Goal: Information Seeking & Learning: Learn about a topic

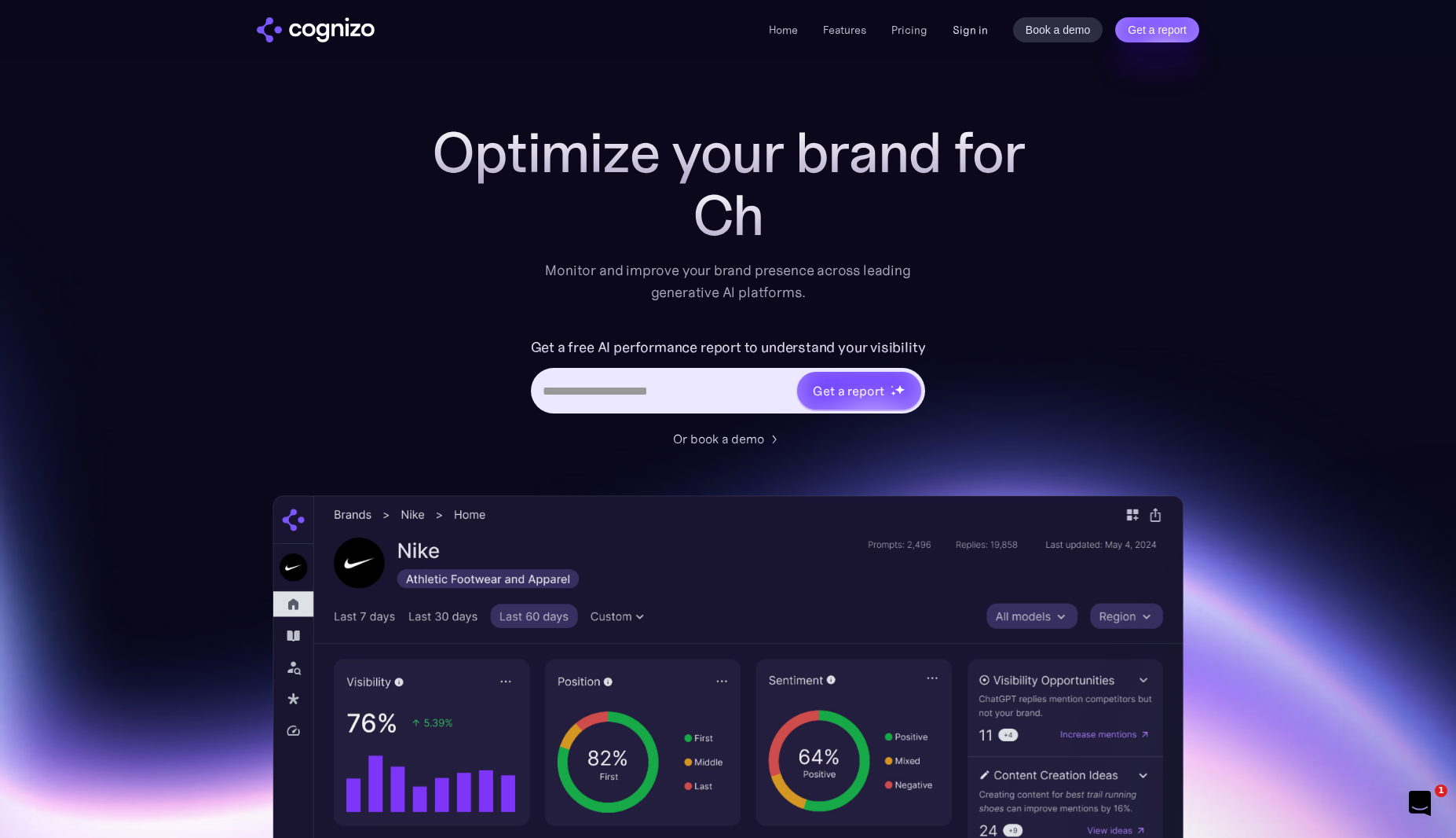
click at [968, 30] on link "Sign in" at bounding box center [971, 30] width 35 height 19
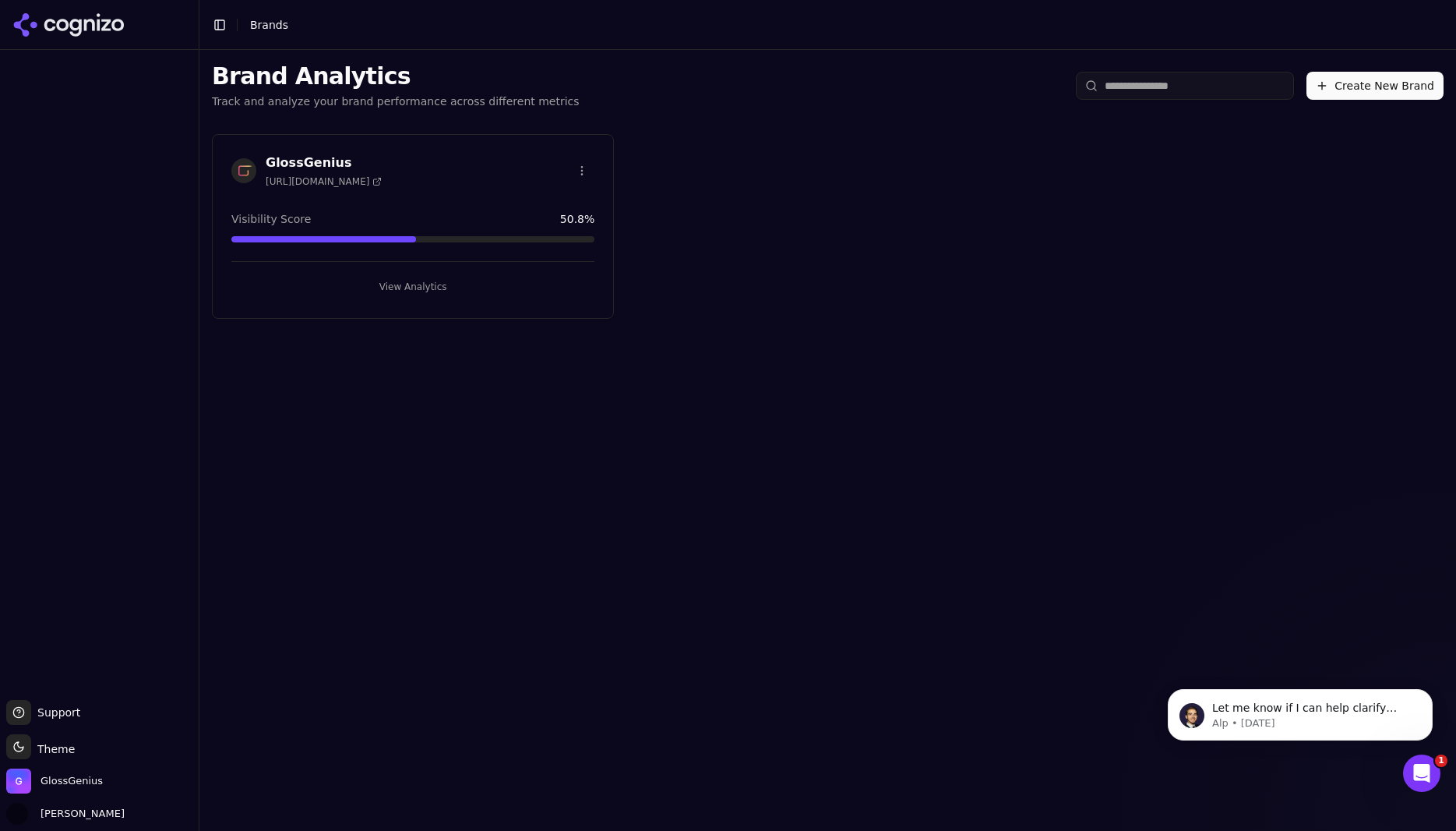
click at [407, 288] on button "View Analytics" at bounding box center [413, 287] width 363 height 25
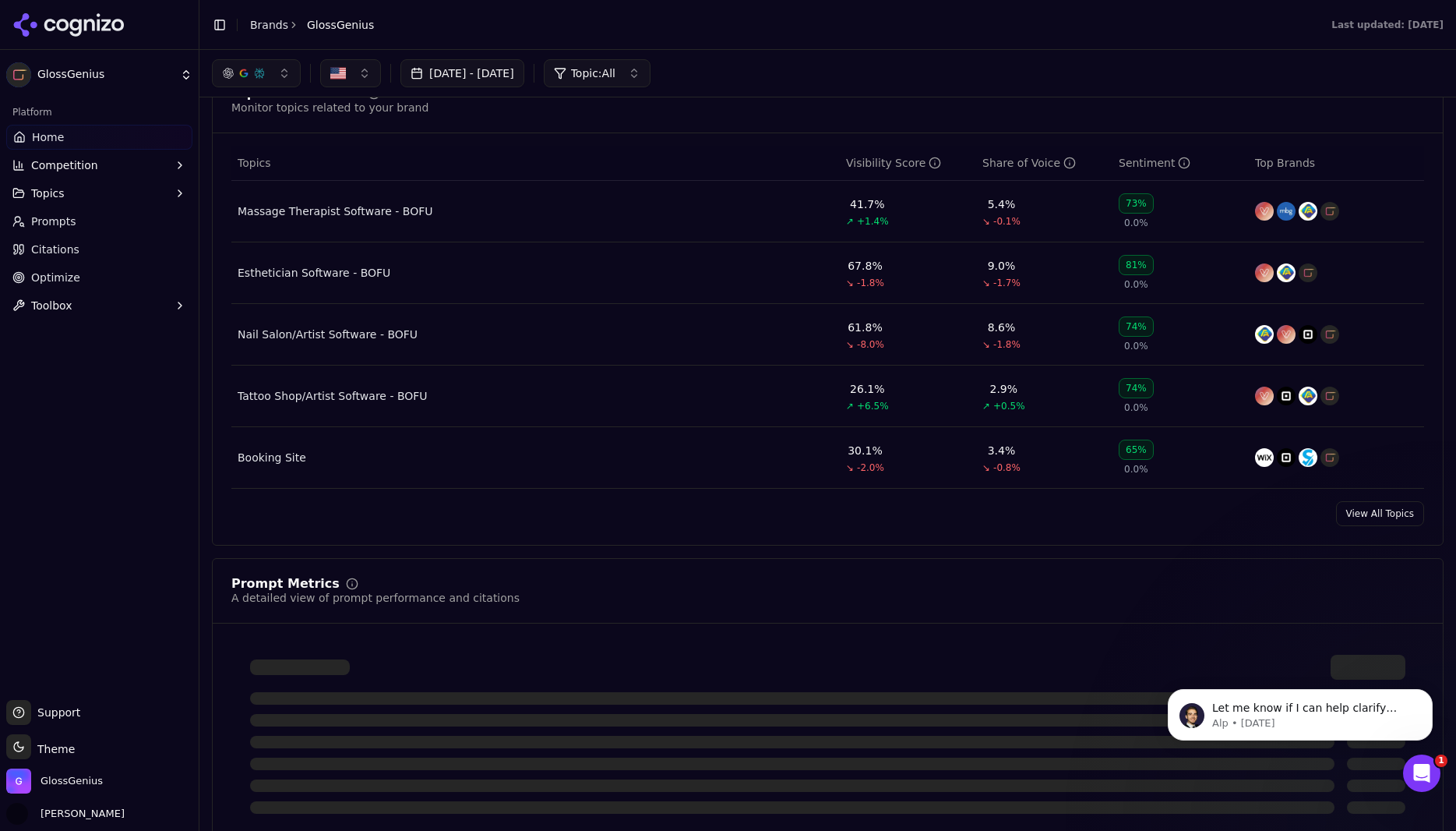
scroll to position [630, 0]
click at [1350, 524] on link "View All Topics" at bounding box center [1380, 515] width 88 height 25
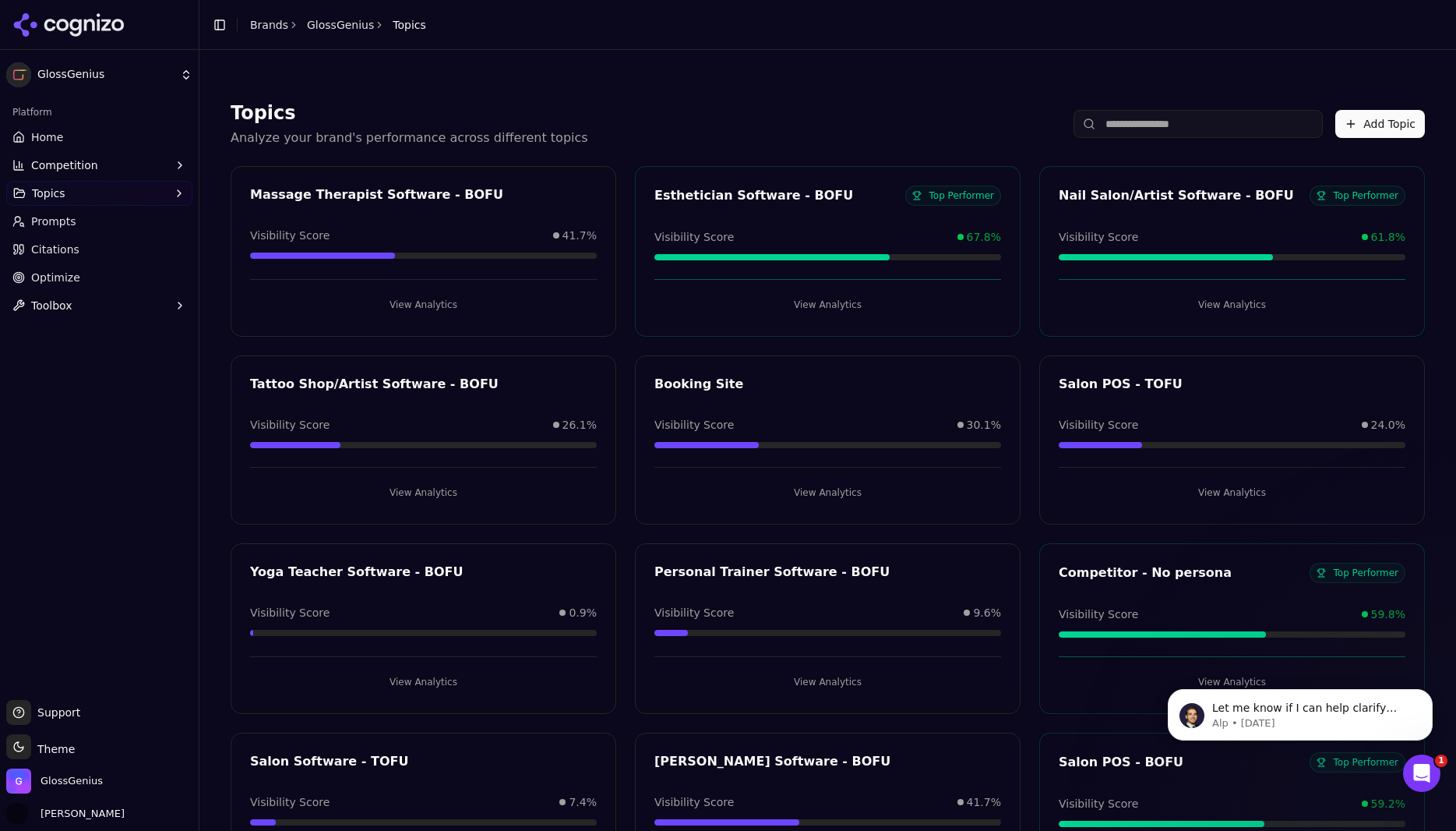
scroll to position [861, 0]
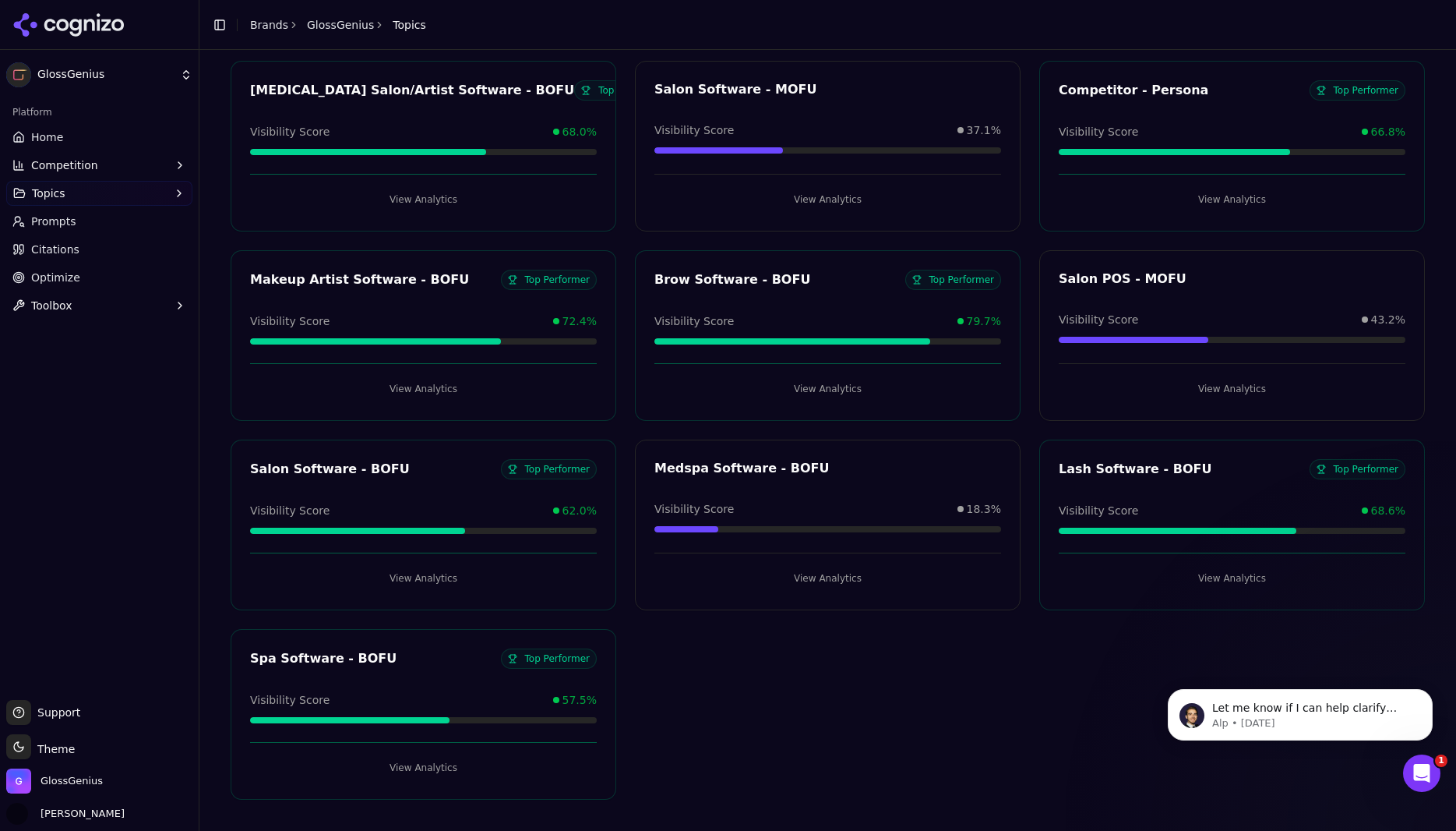
click at [459, 481] on div "Salon Software - BOFU Top Performer" at bounding box center [424, 472] width 384 height 25
click at [420, 574] on button "View Analytics" at bounding box center [423, 579] width 347 height 25
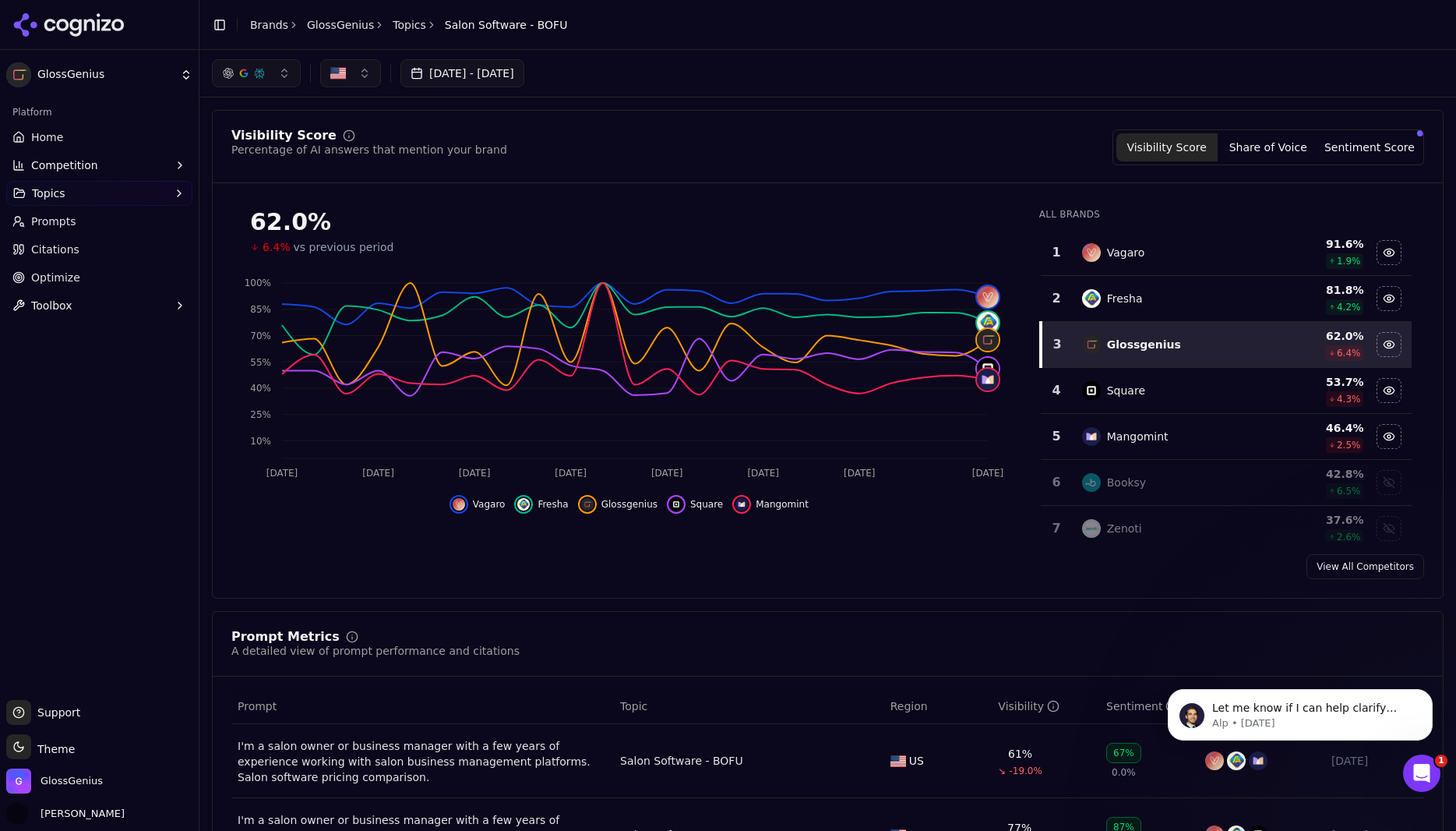
click at [280, 74] on button "button" at bounding box center [257, 74] width 89 height 28
click at [264, 169] on span "Google AI Overviews" at bounding box center [256, 167] width 98 height 31
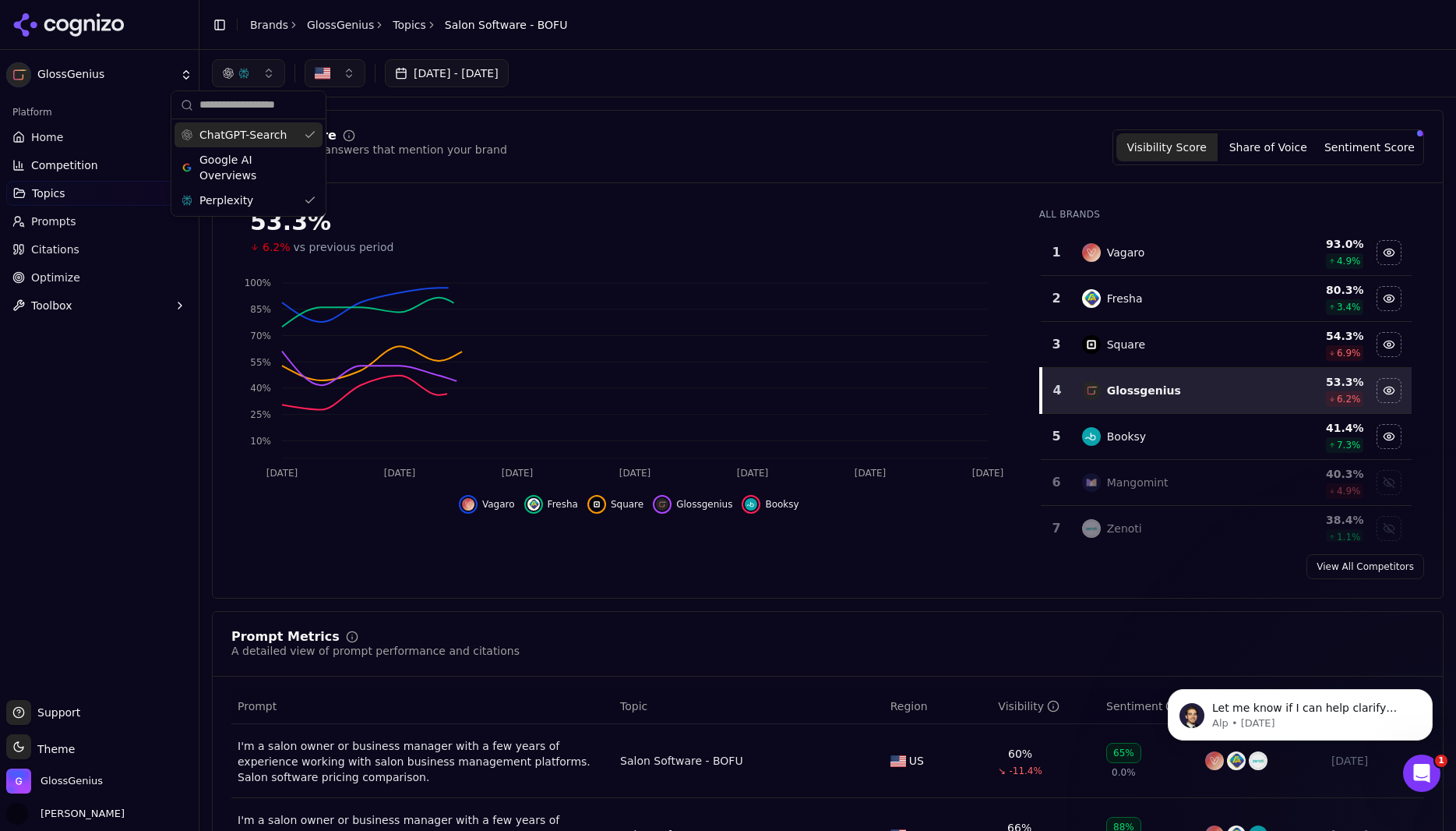
click at [272, 69] on button "button" at bounding box center [249, 74] width 74 height 28
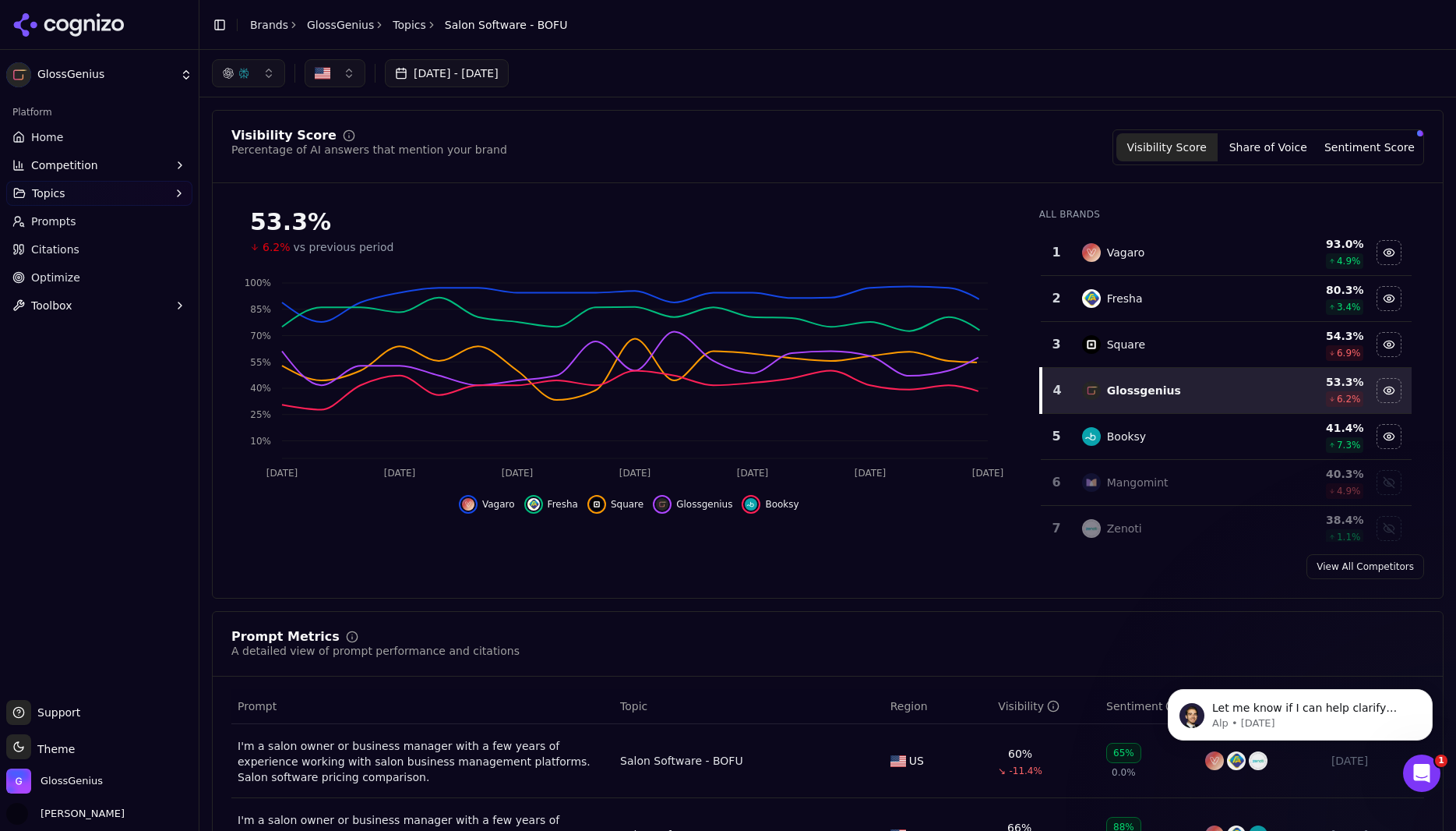
click at [272, 66] on button "button" at bounding box center [249, 74] width 74 height 28
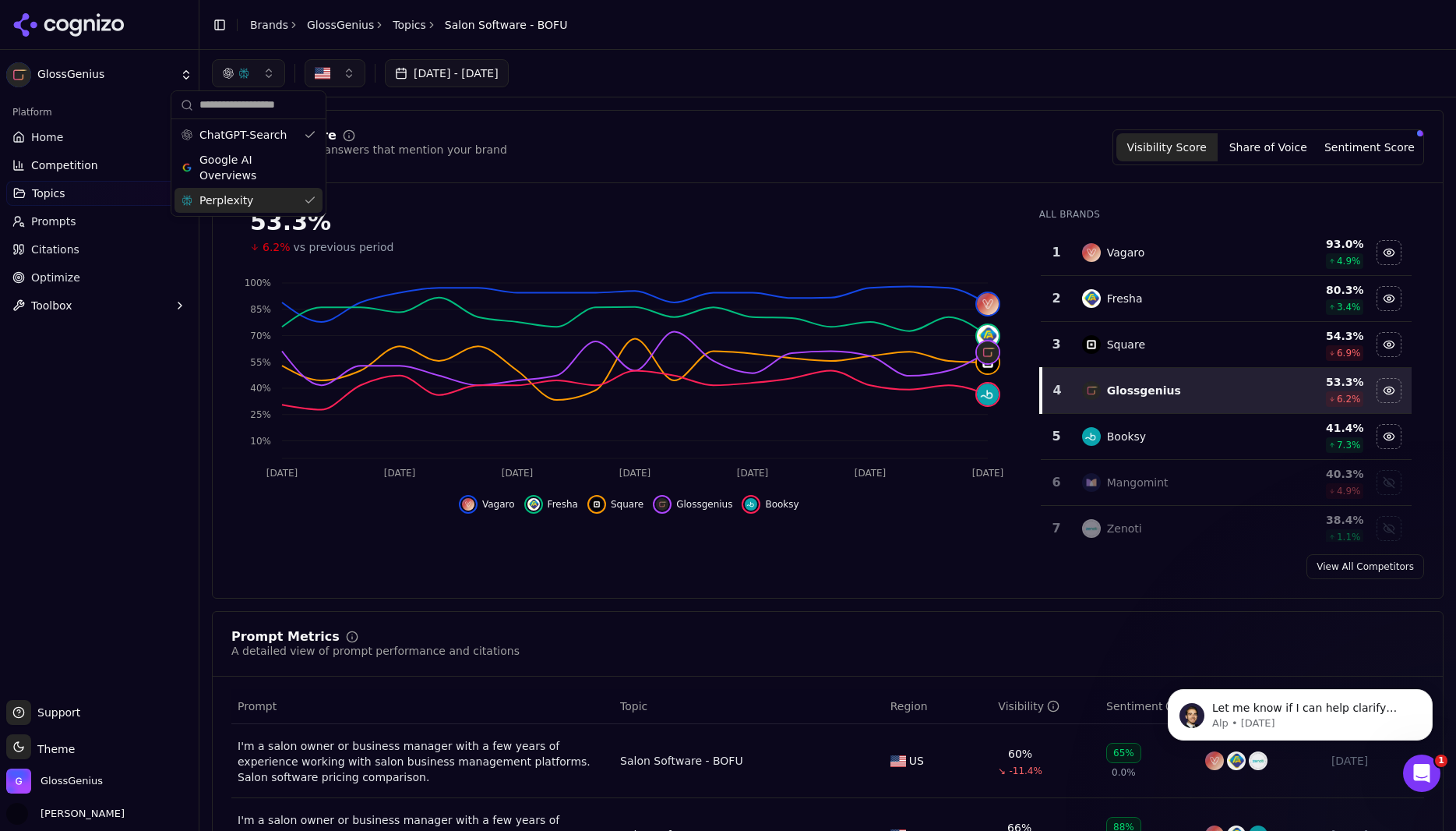
click at [262, 197] on div "Perplexity" at bounding box center [248, 201] width 148 height 25
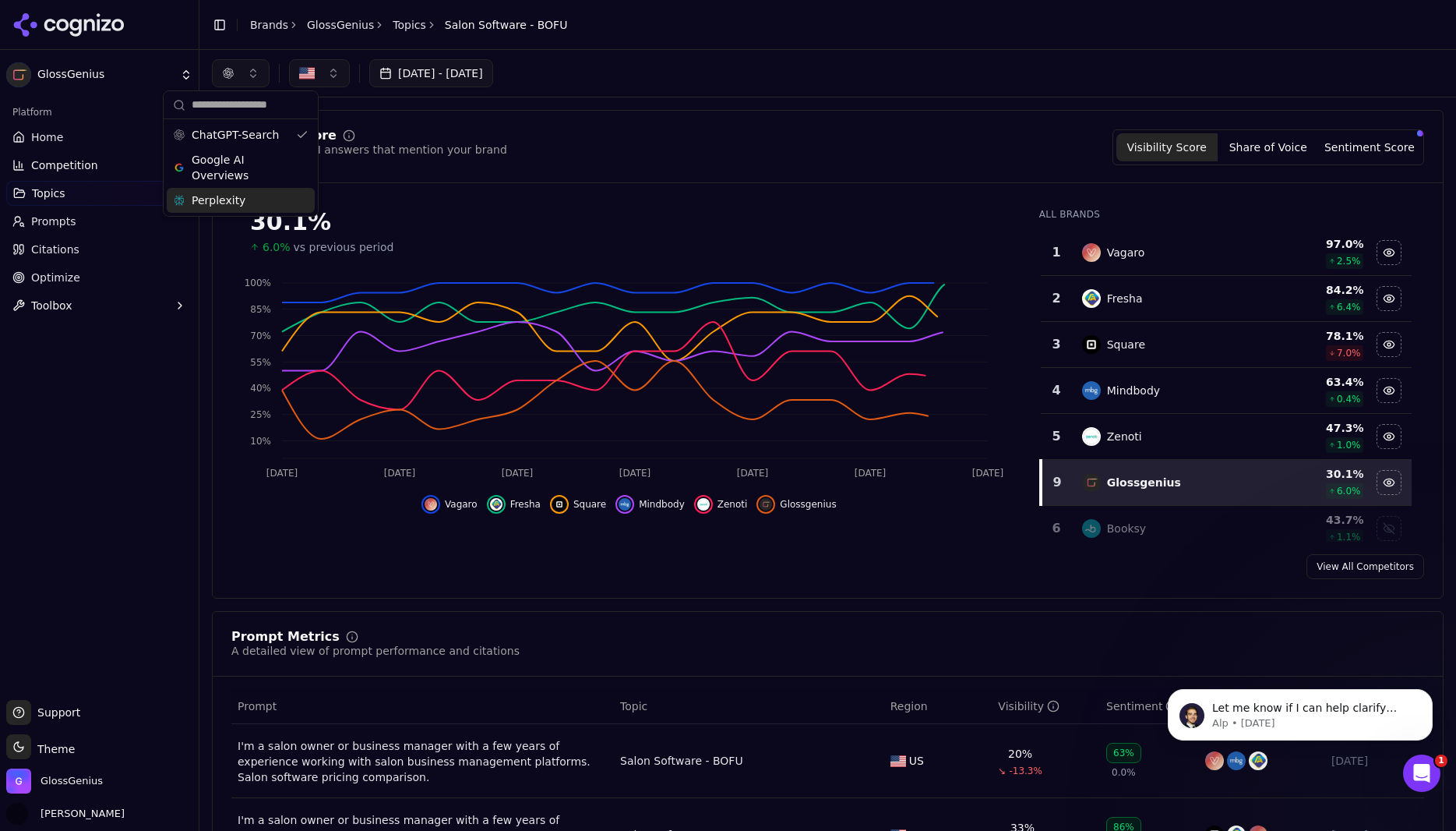
click at [771, 582] on div "Visibility Score Percentage of AI answers that mention your brand Visibility Sc…" at bounding box center [828, 354] width 1232 height 489
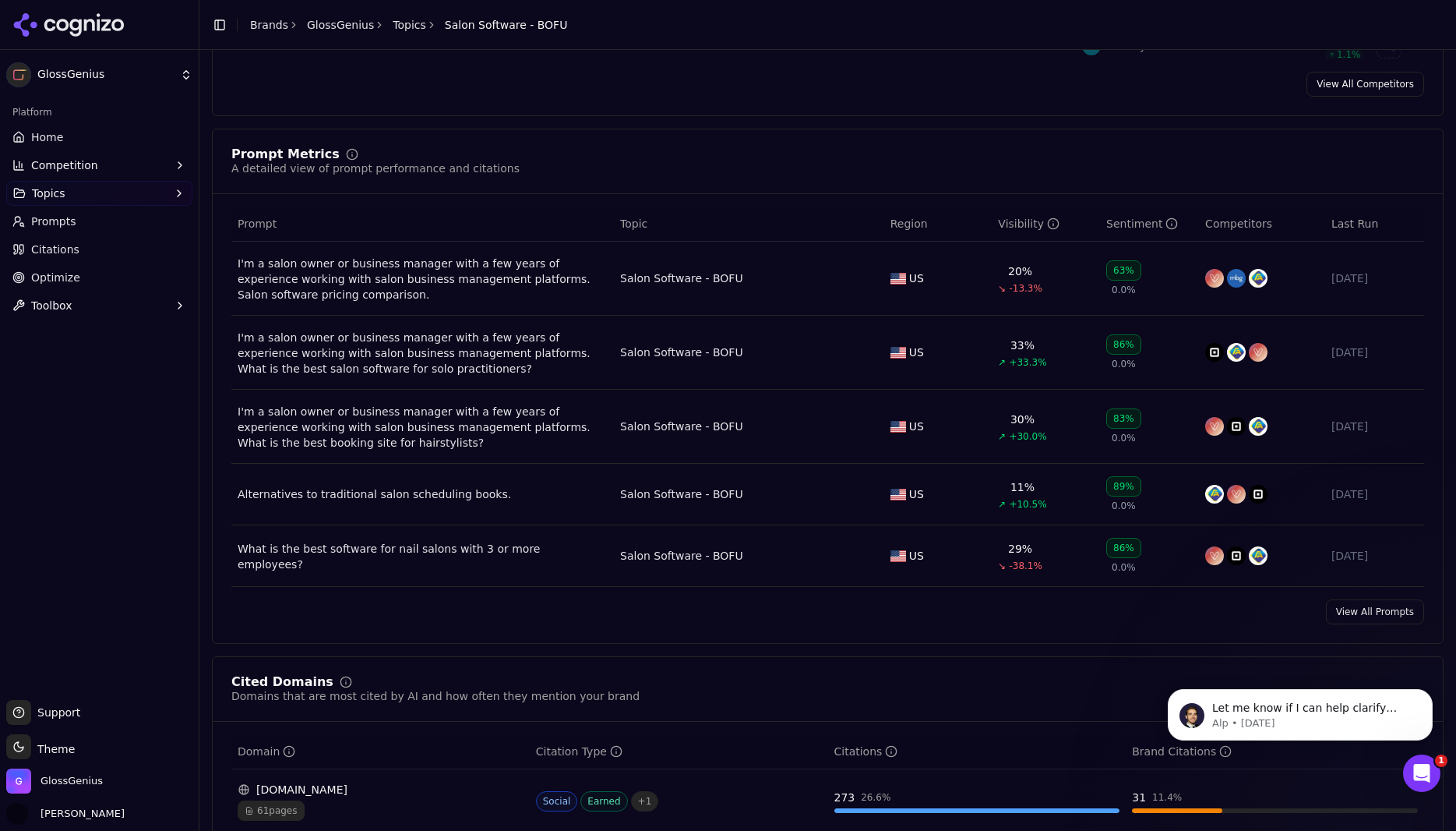
scroll to position [496, 0]
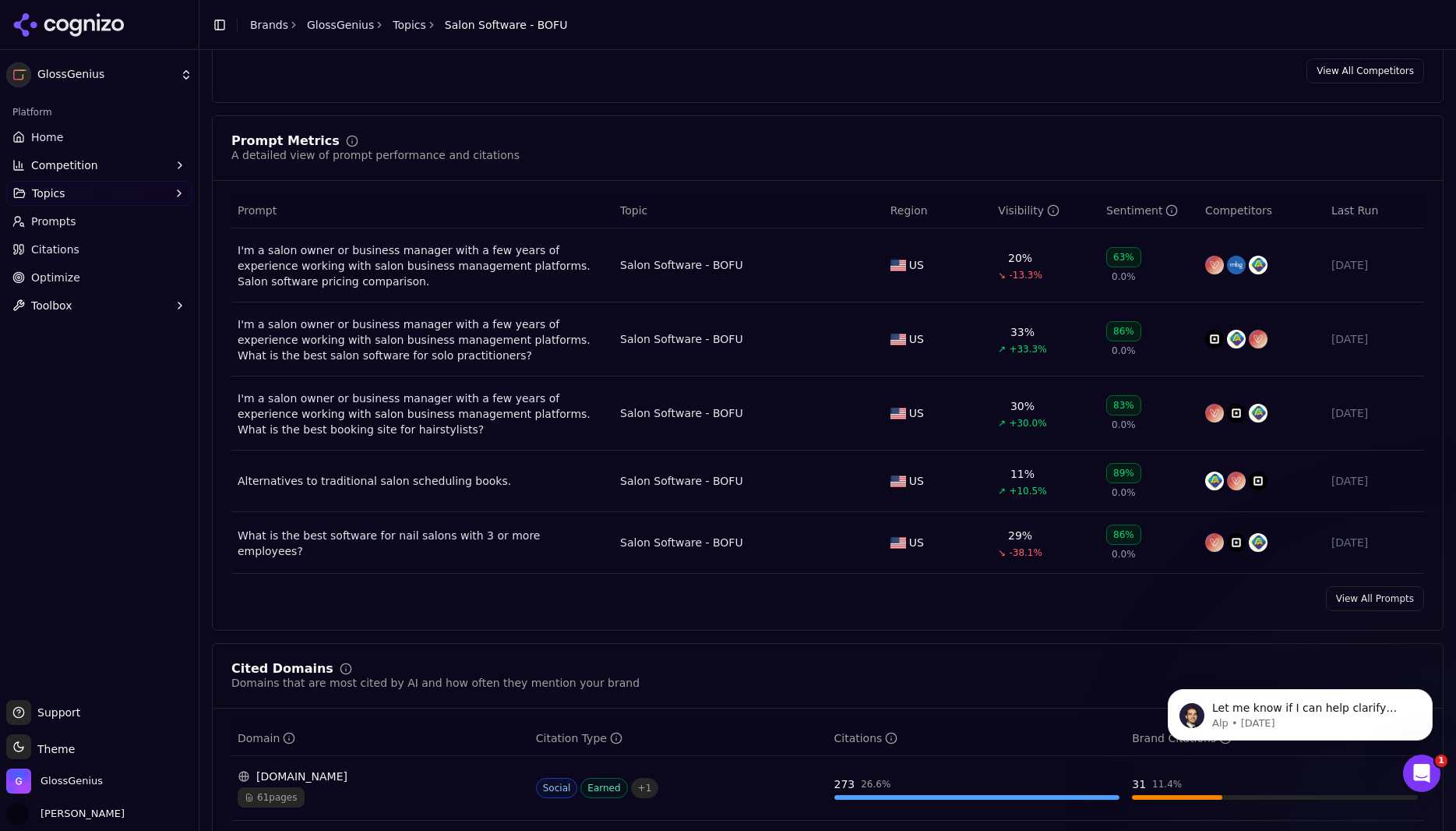
click at [1367, 602] on link "View All Prompts" at bounding box center [1375, 599] width 98 height 25
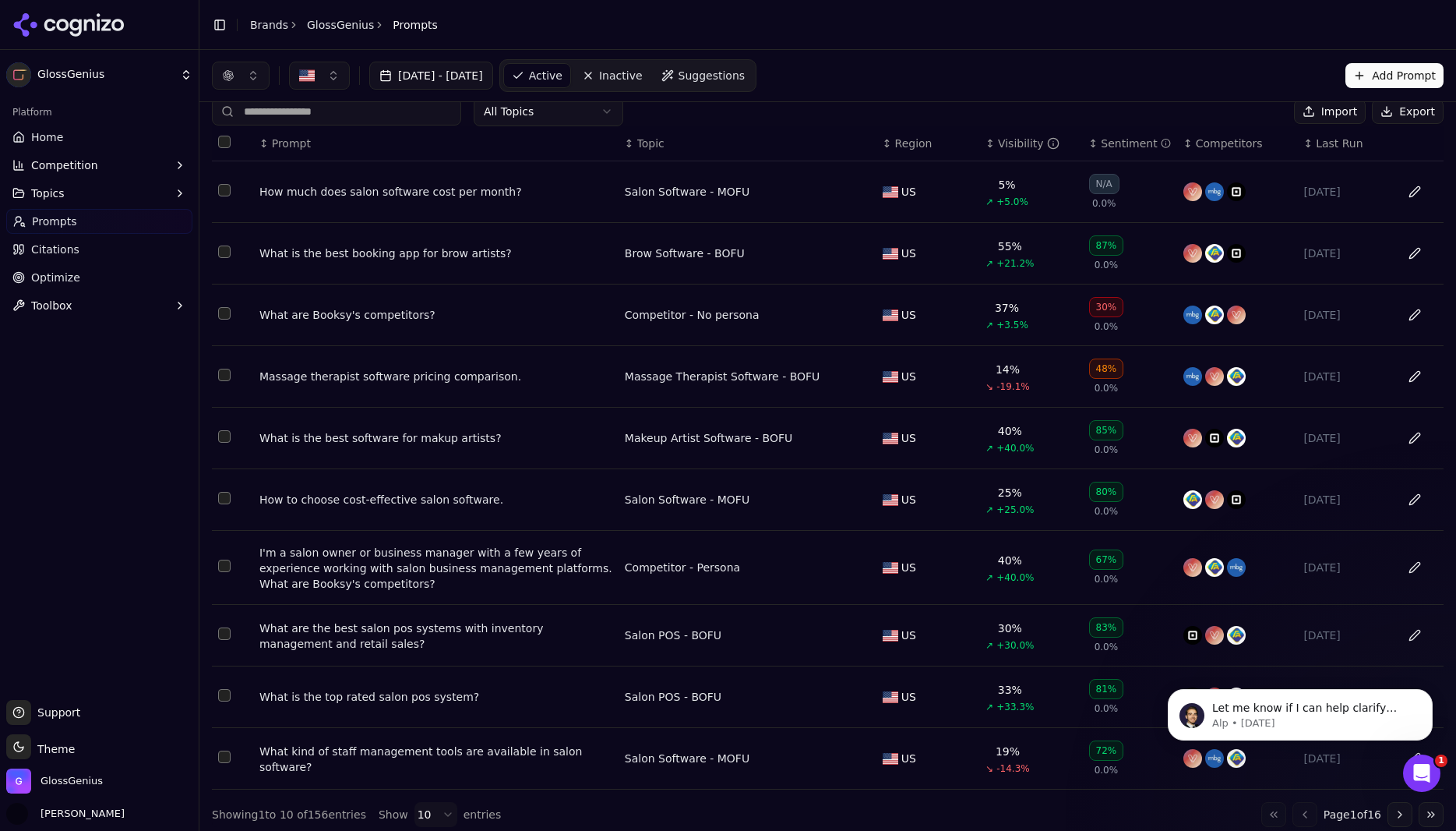
scroll to position [34, 0]
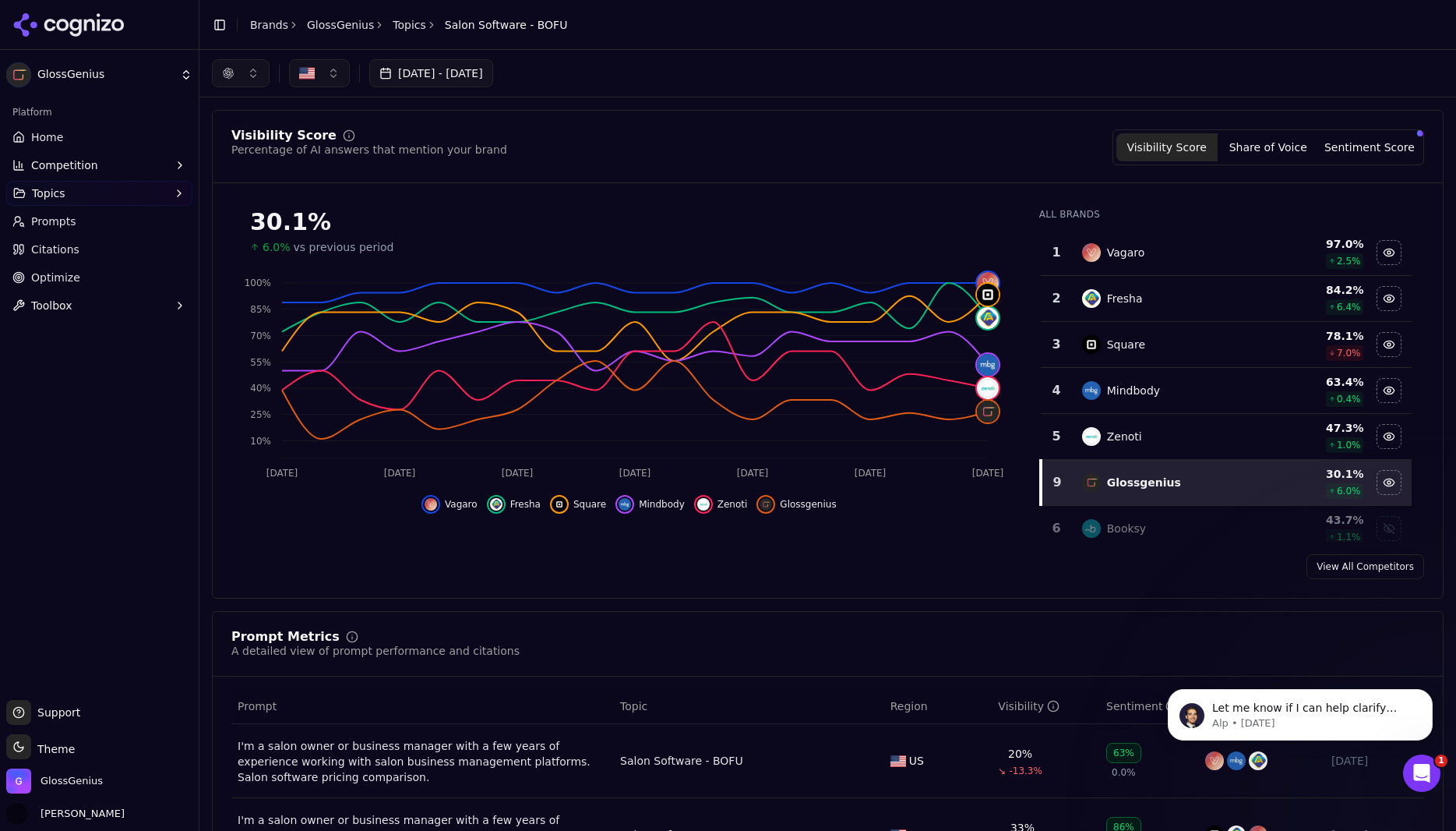
click at [237, 73] on button "button" at bounding box center [241, 74] width 58 height 28
click at [232, 167] on span "Google AI Overviews" at bounding box center [240, 167] width 98 height 31
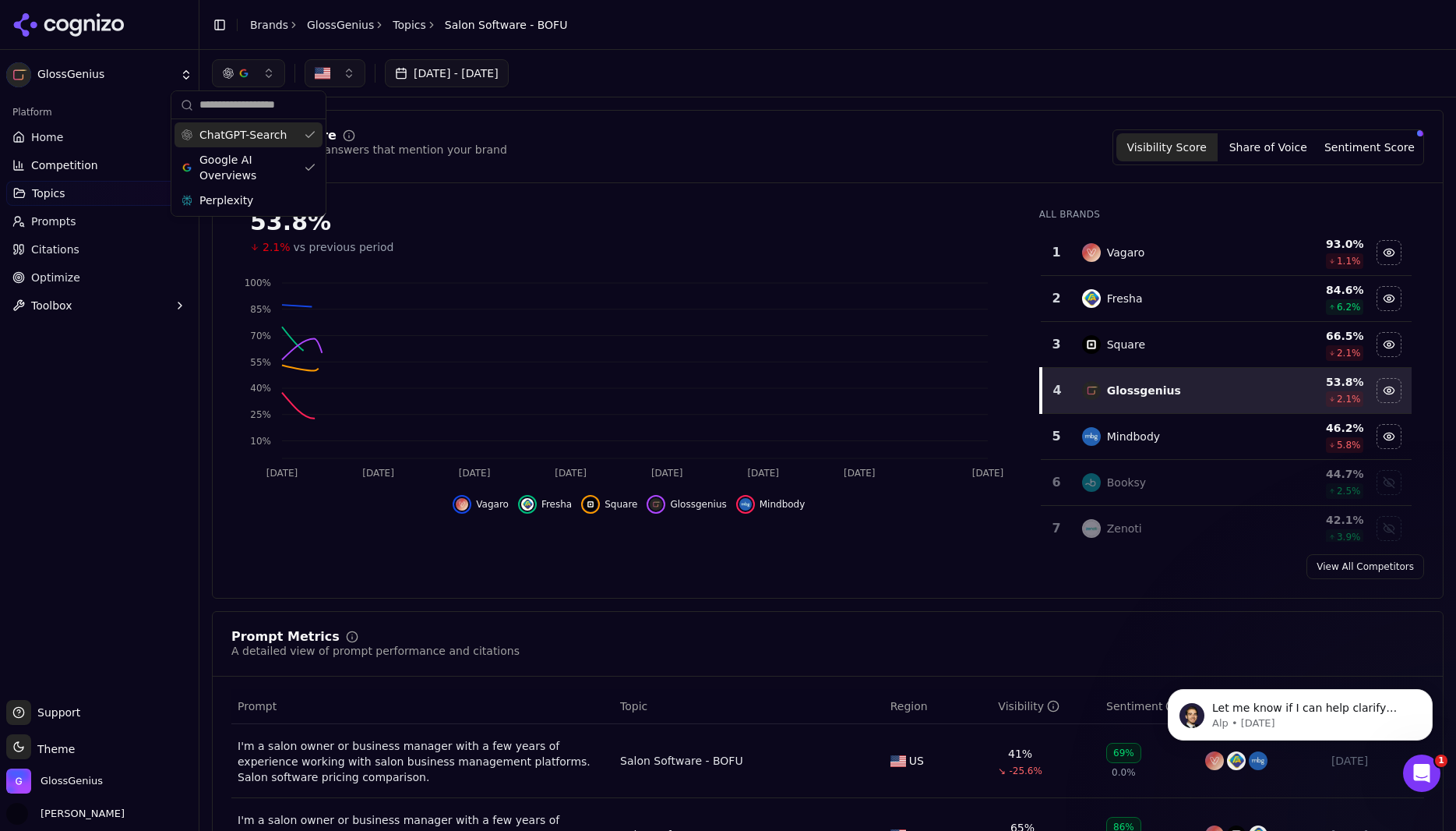
click at [239, 130] on span "ChatGPT-Search" at bounding box center [243, 135] width 87 height 16
